Goal: Information Seeking & Learning: Learn about a topic

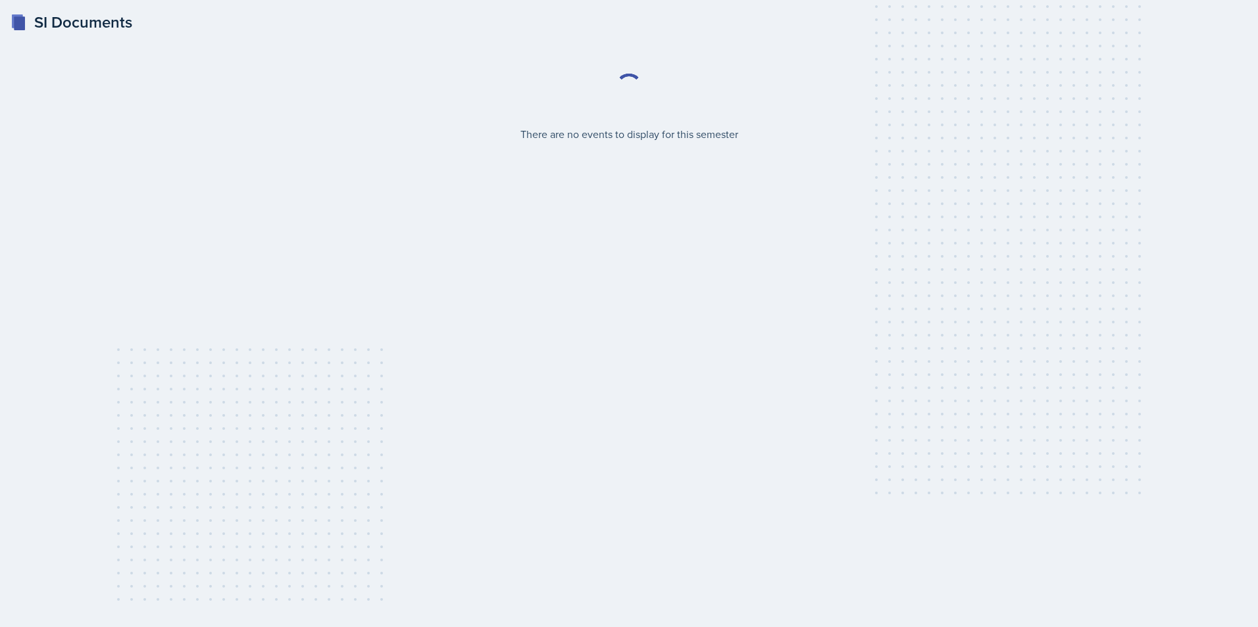
select select "2bed604d-1099-4043-b1bc-2365e8740244"
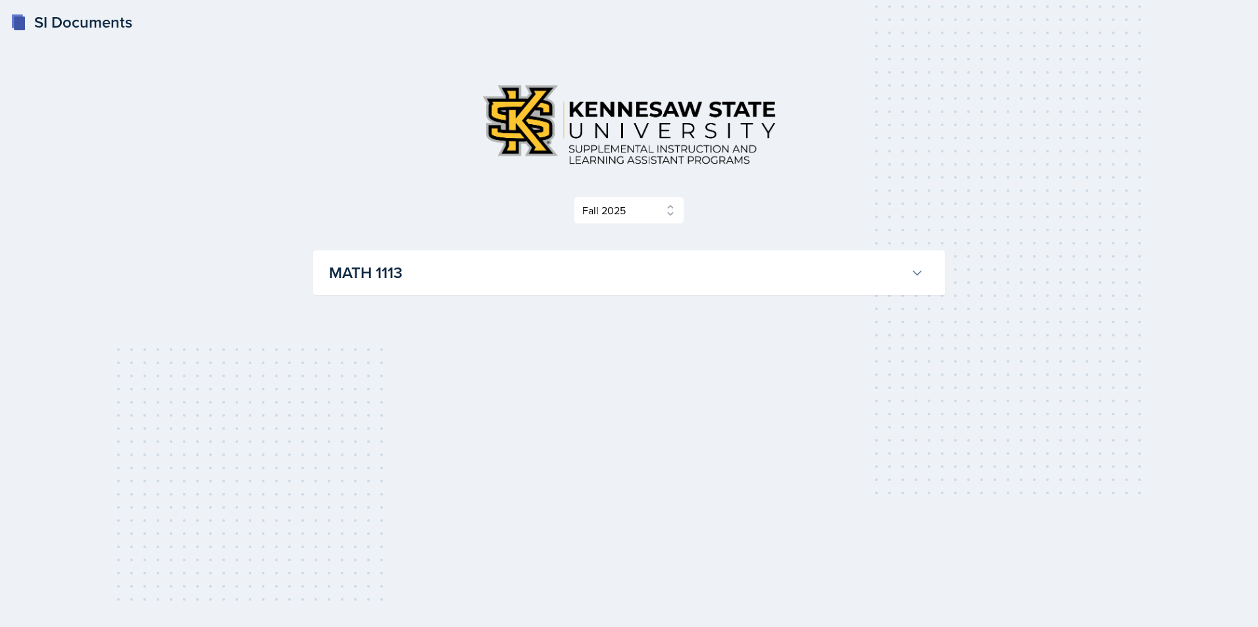
click at [643, 282] on h3 "MATH 1113" at bounding box center [617, 273] width 576 height 24
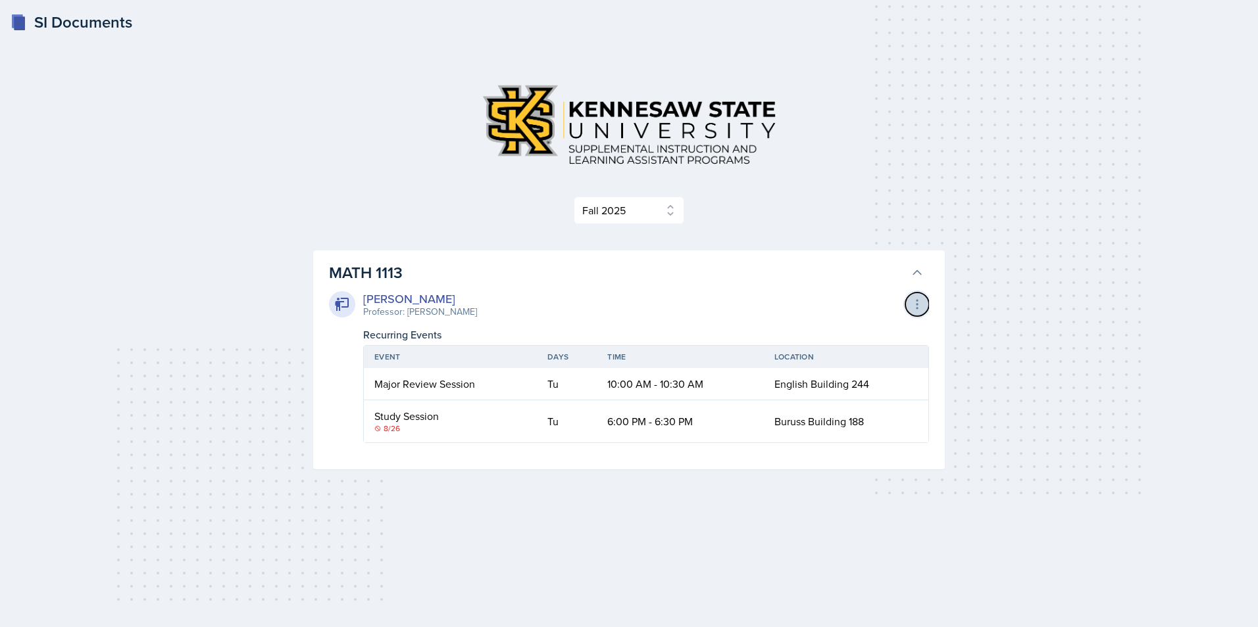
click at [916, 306] on icon at bounding box center [916, 304] width 13 height 13
click at [851, 433] on td "Buruss Building 188" at bounding box center [846, 422] width 164 height 42
click at [656, 210] on select "Select Semester Fall 2025 Summer 2025 Spring 2025 Fall 2024 Summer 2024 Spring …" at bounding box center [629, 211] width 110 height 28
click at [921, 305] on icon at bounding box center [916, 304] width 13 height 13
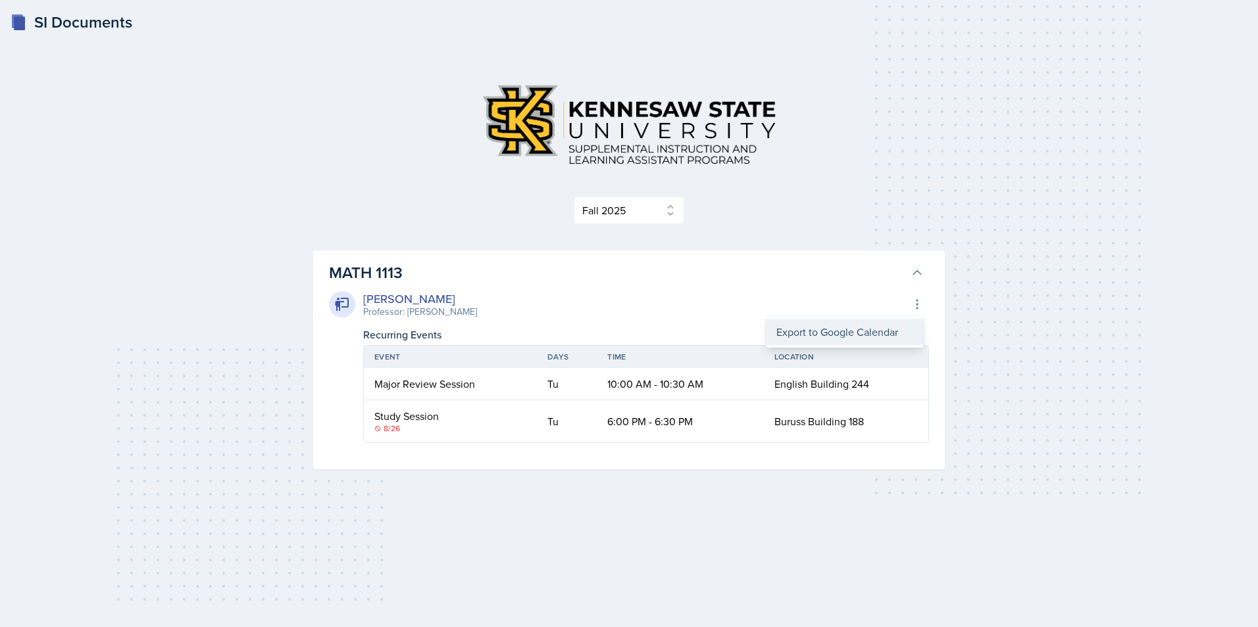
click at [862, 335] on div "Export to Google Calendar" at bounding box center [845, 332] width 158 height 26
click at [252, 267] on div "SI Documents Select Semester Fall 2025 Summer 2025 Spring 2025 Fall 2024 Summer…" at bounding box center [629, 313] width 1258 height 627
click at [382, 427] on div "8/26" at bounding box center [450, 429] width 152 height 12
click at [378, 431] on icon at bounding box center [377, 429] width 7 height 7
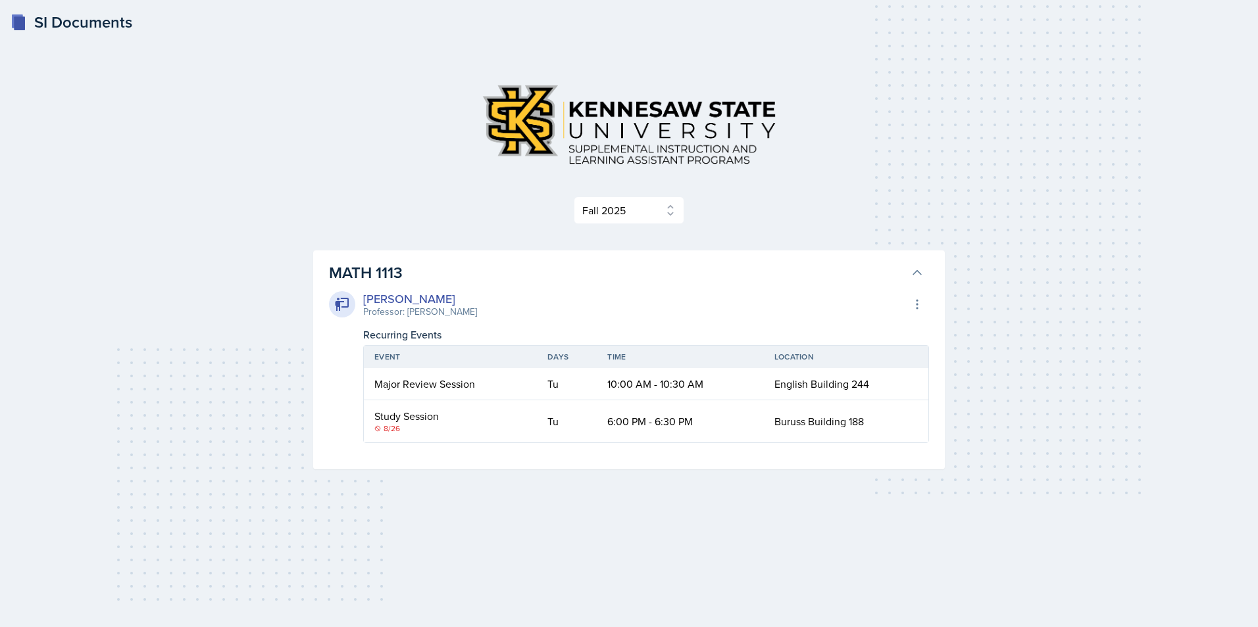
drag, startPoint x: 378, startPoint y: 431, endPoint x: 416, endPoint y: 433, distance: 38.2
click at [416, 433] on div "8/26" at bounding box center [450, 429] width 152 height 12
click at [421, 299] on div "[PERSON_NAME]" at bounding box center [420, 299] width 114 height 18
click at [395, 381] on div "Major Review Session" at bounding box center [450, 384] width 152 height 16
click at [370, 299] on div "[PERSON_NAME]" at bounding box center [420, 299] width 114 height 18
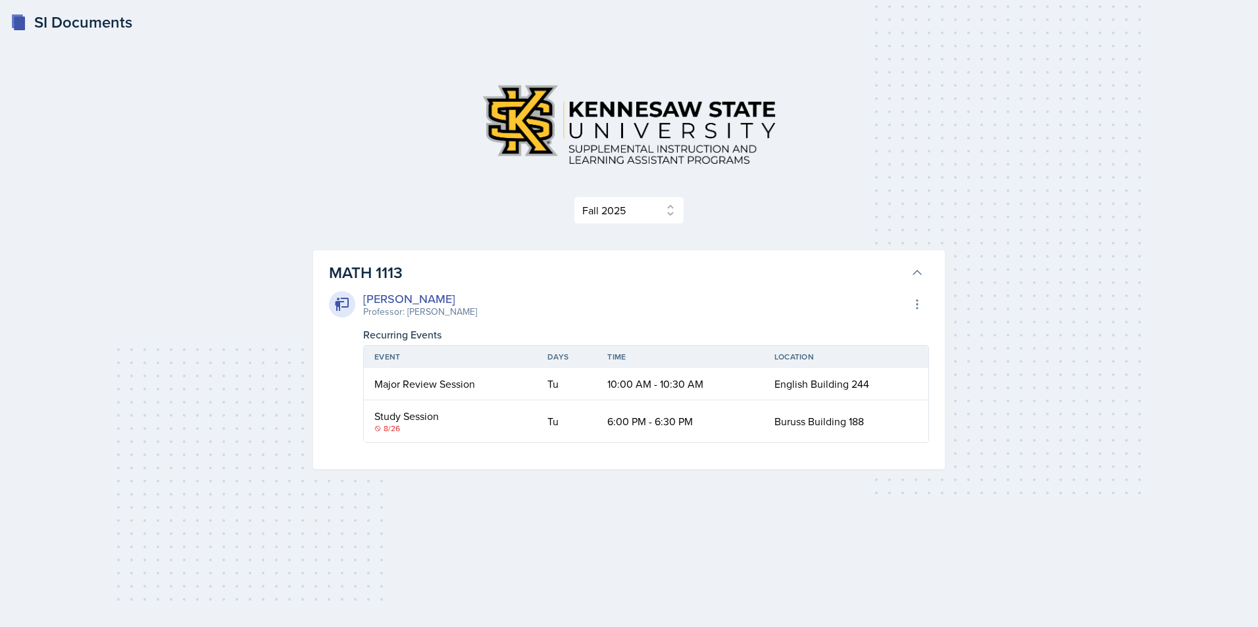
click at [408, 295] on div "[PERSON_NAME]" at bounding box center [420, 299] width 114 height 18
click at [339, 294] on div at bounding box center [342, 304] width 26 height 26
click at [424, 297] on div "[PERSON_NAME]" at bounding box center [420, 299] width 114 height 18
